Goal: Use online tool/utility

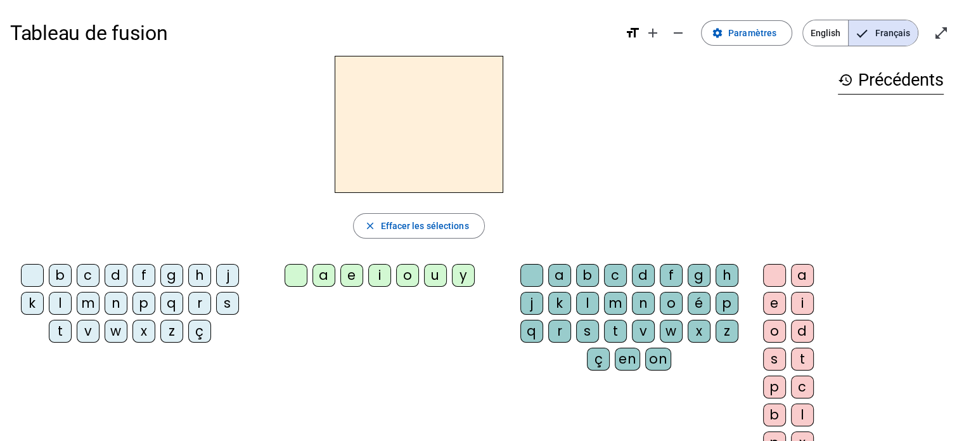
click at [67, 329] on div "t" at bounding box center [60, 330] width 23 height 23
click at [330, 281] on div "a" at bounding box center [324, 275] width 23 height 23
click at [616, 274] on div "c" at bounding box center [615, 275] width 23 height 23
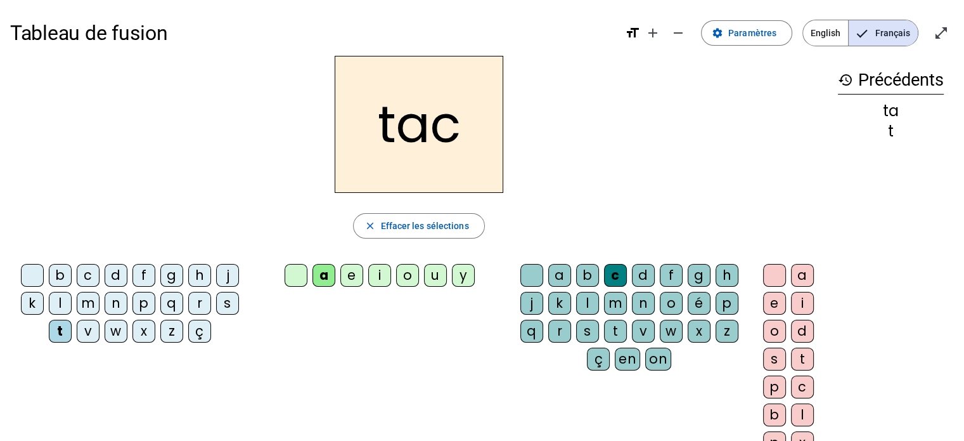
click at [616, 269] on div "c" at bounding box center [615, 275] width 23 height 23
click at [511, 278] on div "a b c d f g h j k l m n o é p q r s t v w x z ç en on" at bounding box center [632, 320] width 245 height 122
click at [526, 273] on div at bounding box center [531, 275] width 23 height 23
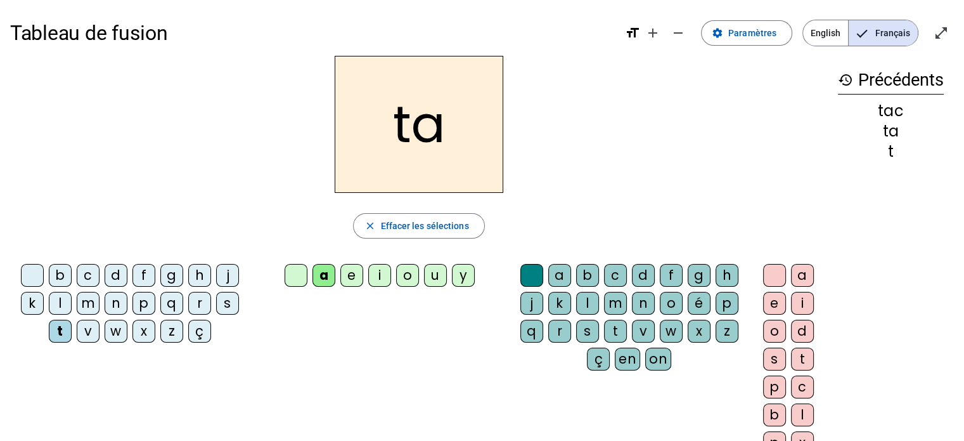
click at [353, 278] on div "e" at bounding box center [351, 275] width 23 height 23
drag, startPoint x: 221, startPoint y: 275, endPoint x: 228, endPoint y: 267, distance: 10.8
click at [228, 267] on div "j" at bounding box center [227, 275] width 23 height 23
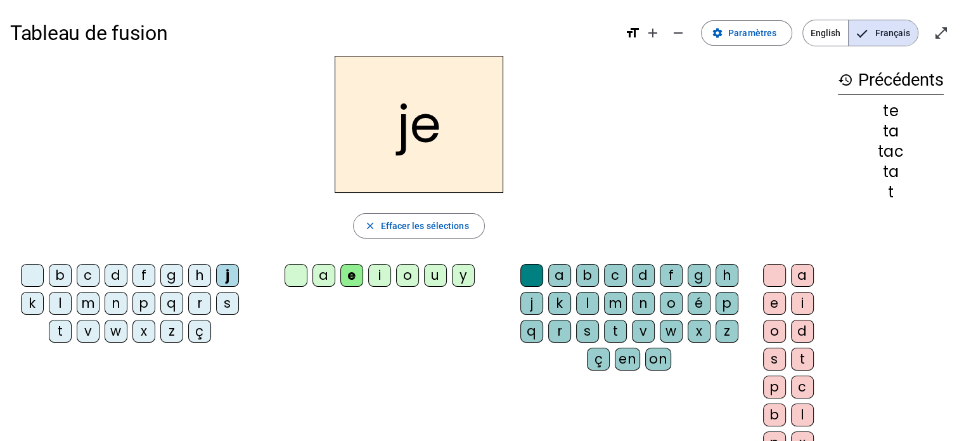
click at [113, 276] on div "d" at bounding box center [116, 275] width 23 height 23
click at [88, 306] on div "m" at bounding box center [88, 303] width 23 height 23
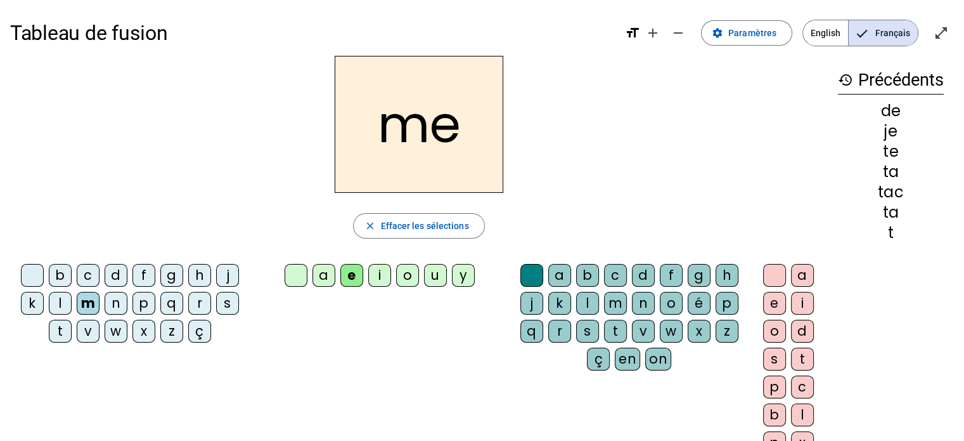
click at [332, 281] on div "a" at bounding box center [324, 275] width 23 height 23
click at [56, 306] on div "l" at bounding box center [60, 303] width 23 height 23
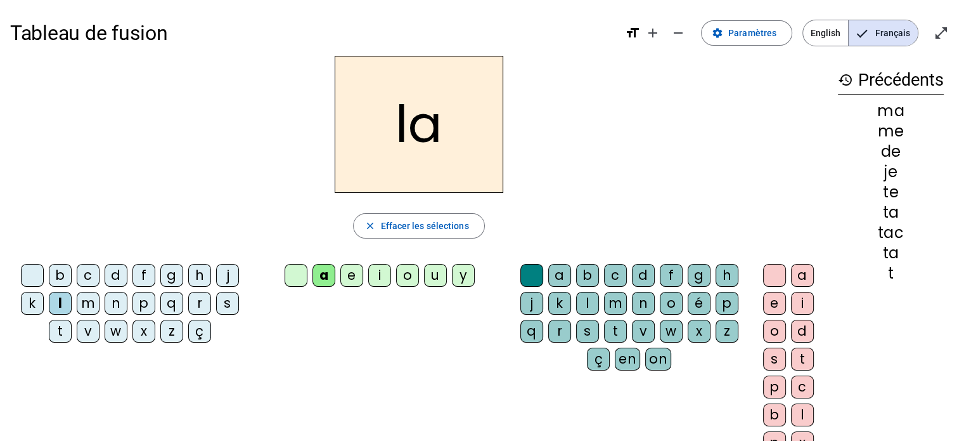
click at [605, 271] on div "c" at bounding box center [615, 275] width 23 height 23
